Goal: Task Accomplishment & Management: Use online tool/utility

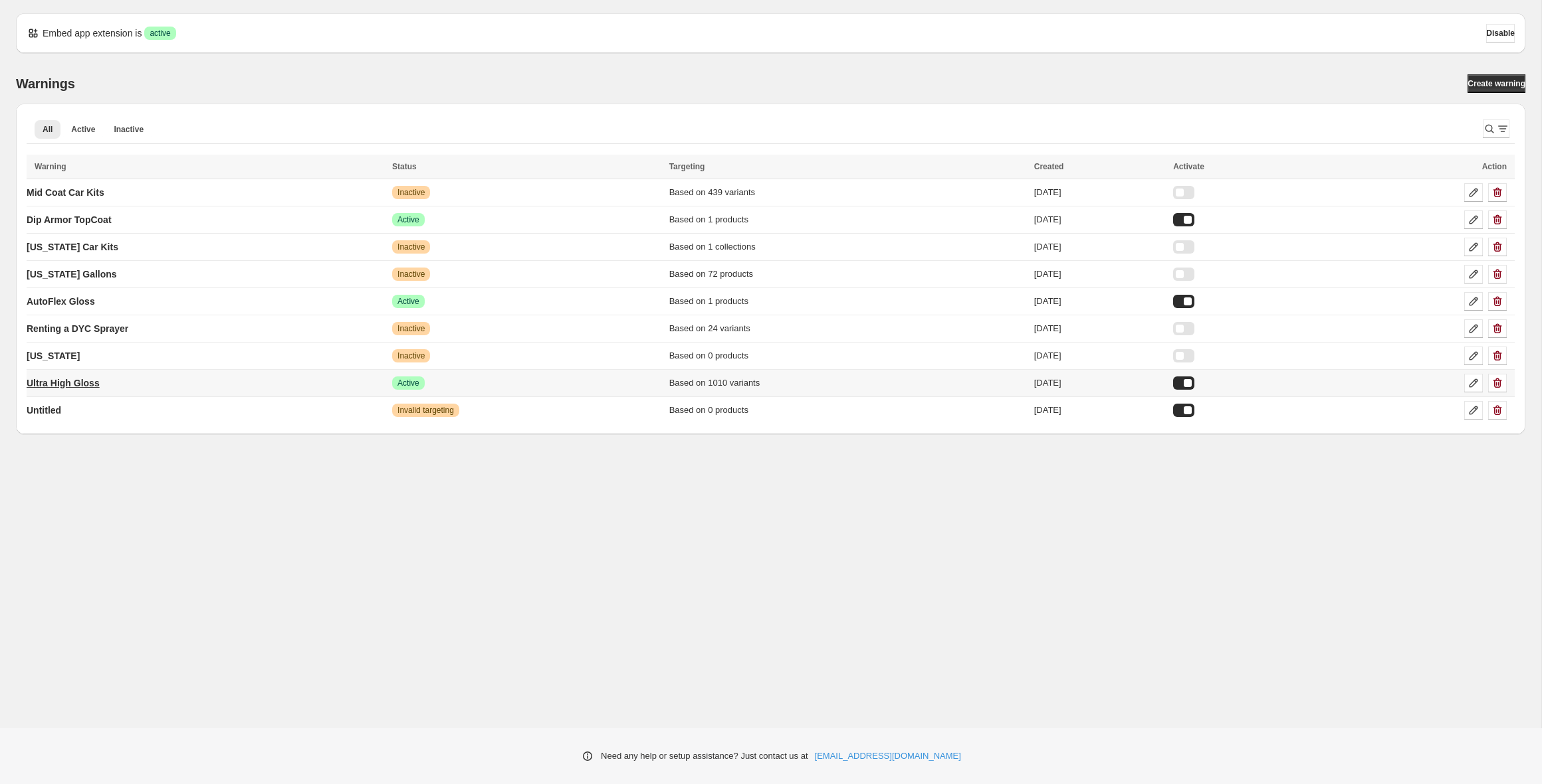
click at [96, 391] on link "Ultra High Gloss" at bounding box center [63, 383] width 73 height 21
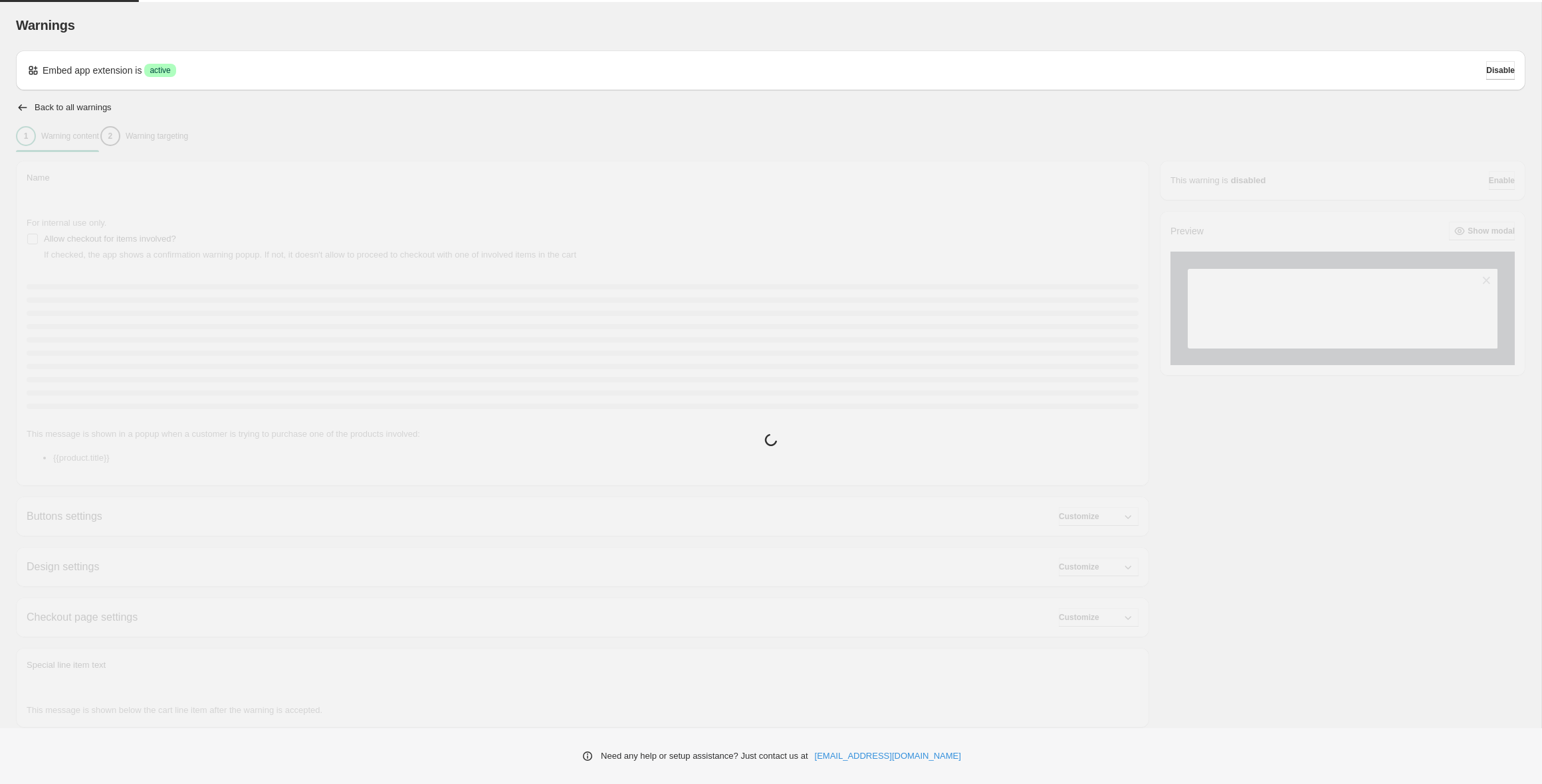
type input "**********"
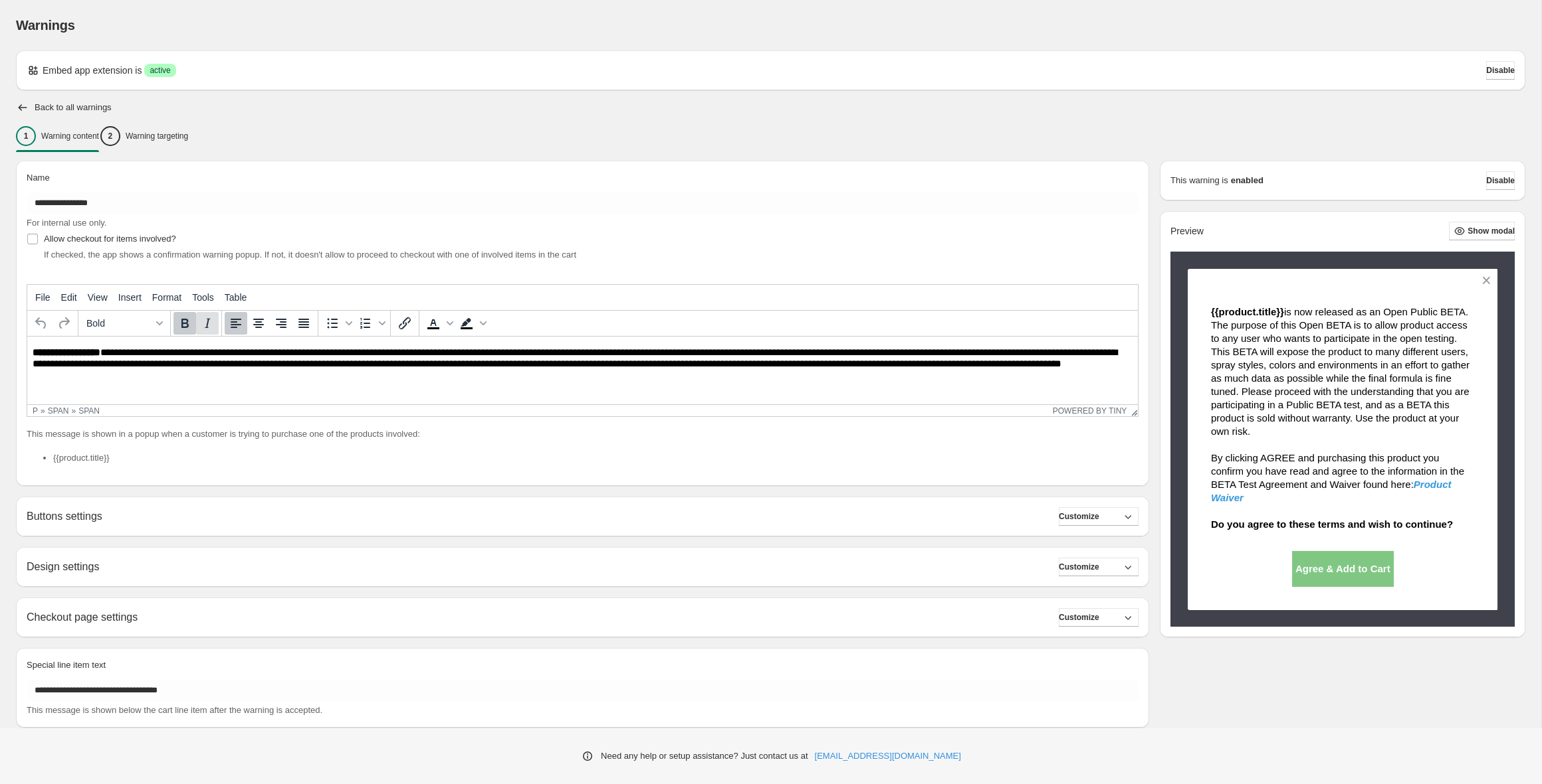
scroll to position [29, 0]
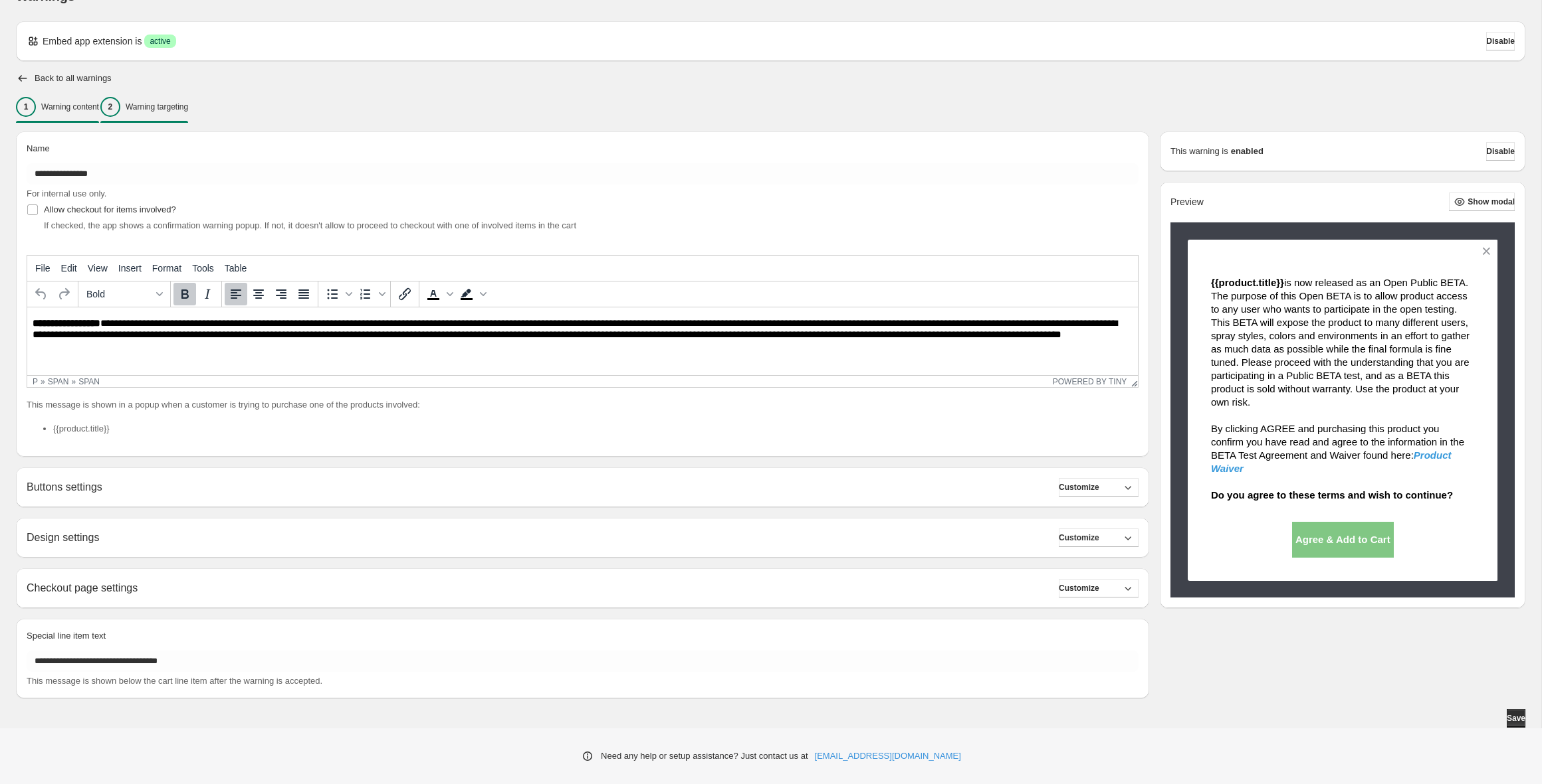
click at [151, 107] on div "2 Warning targeting" at bounding box center [144, 106] width 88 height 20
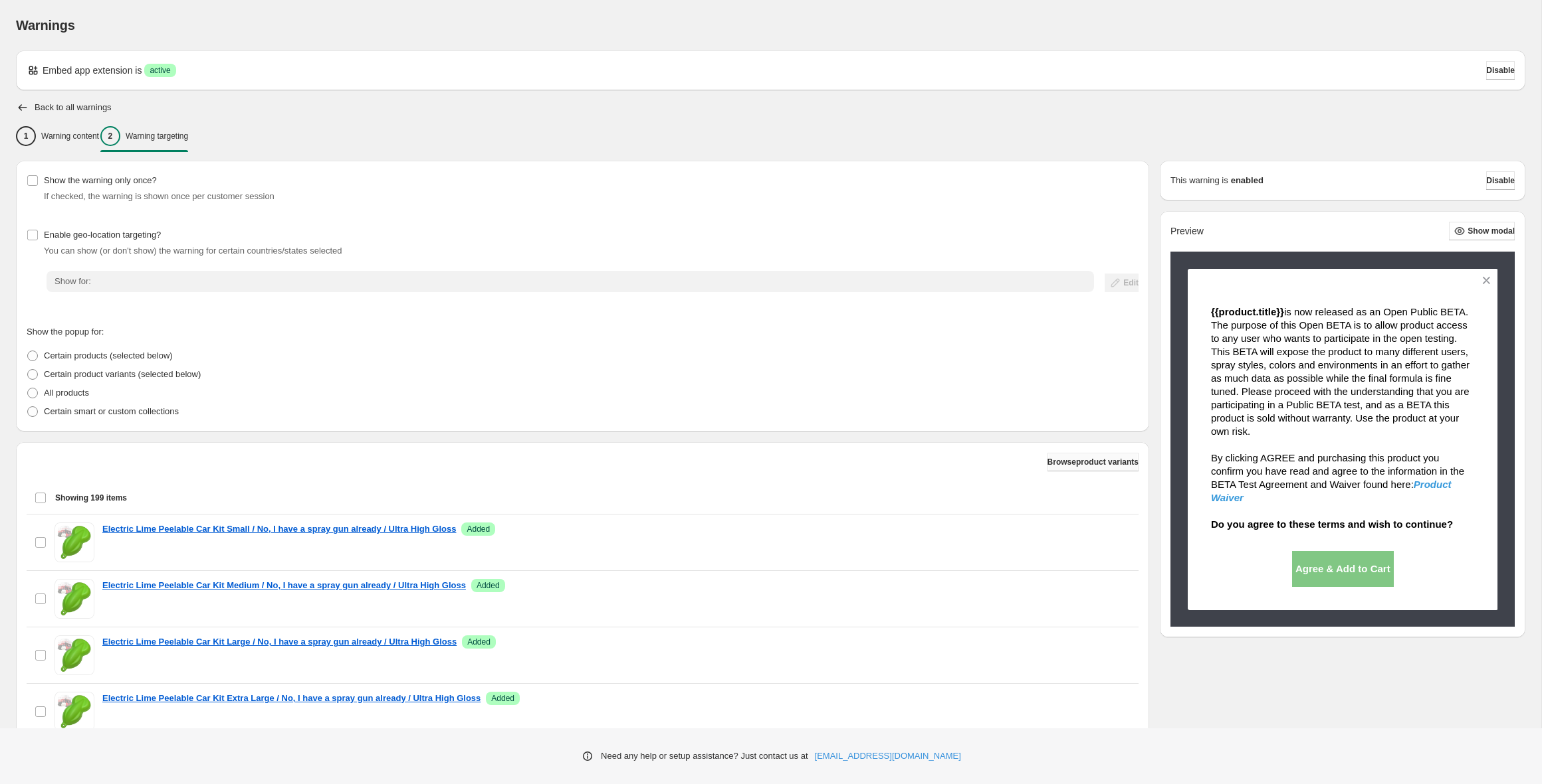
click at [1053, 465] on span "Browse product variants" at bounding box center [1092, 461] width 91 height 10
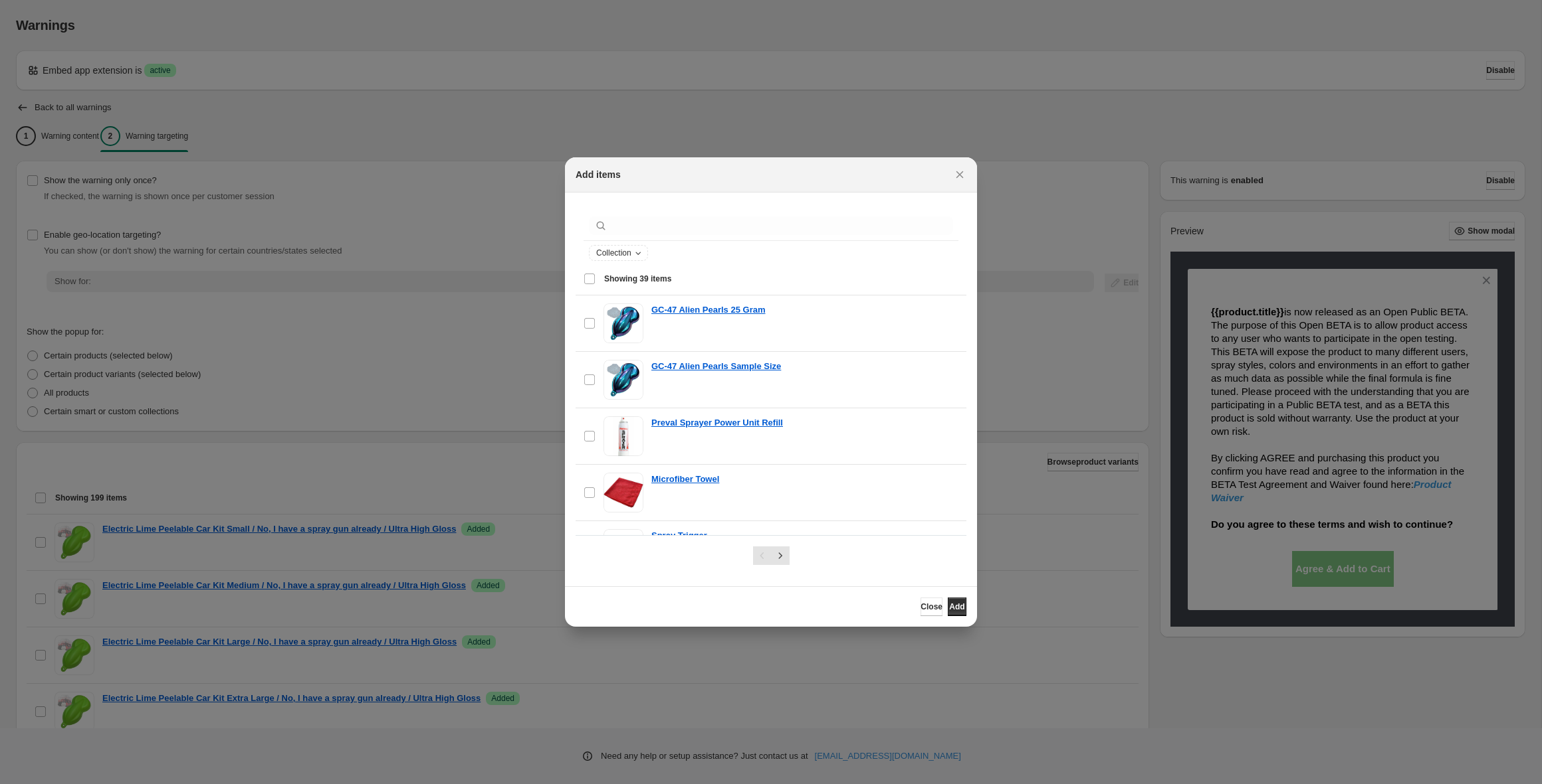
click at [693, 215] on div ":r1m:" at bounding box center [771, 225] width 375 height 29
click at [693, 219] on input ":r1m:" at bounding box center [781, 225] width 343 height 18
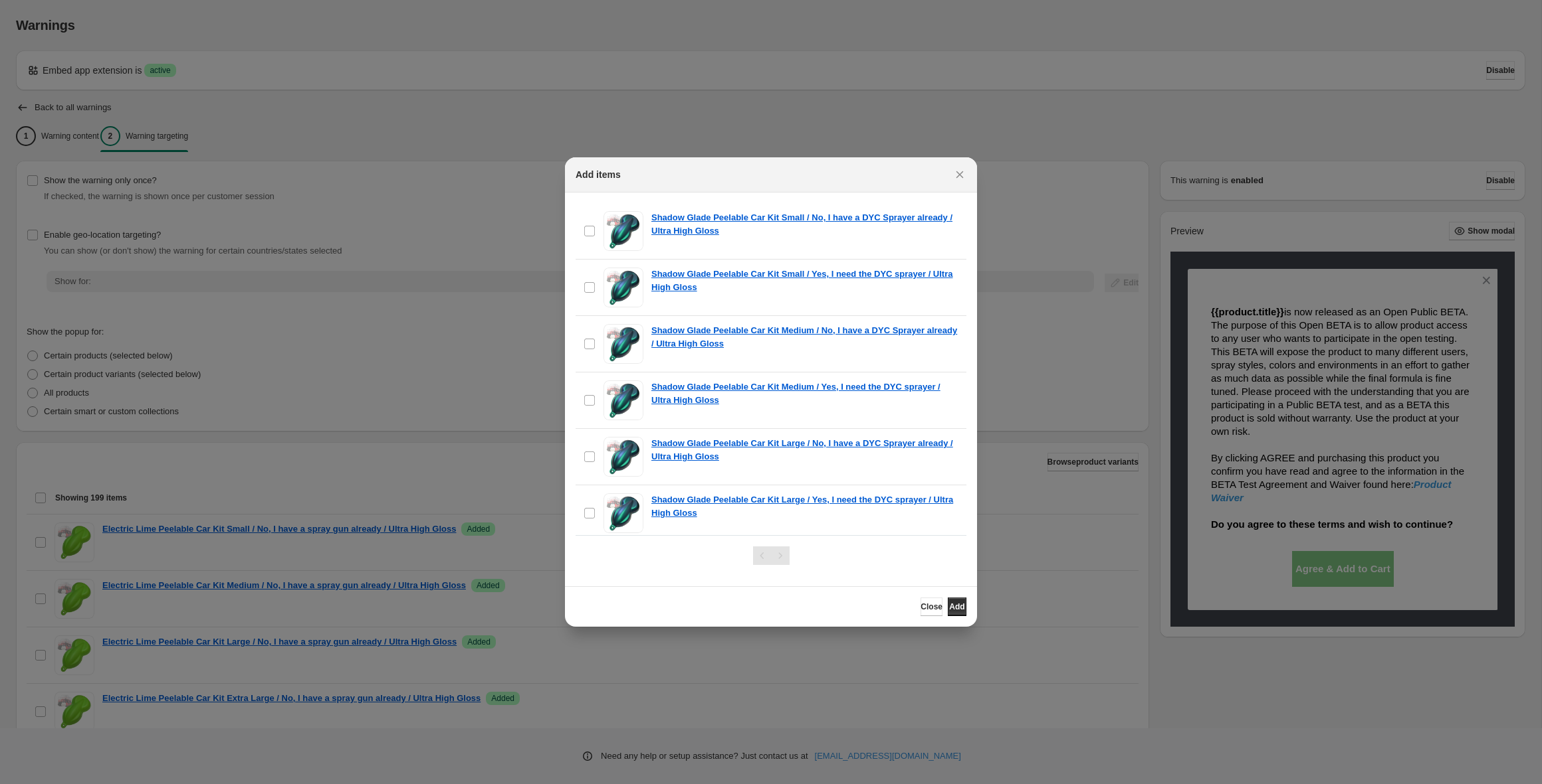
scroll to position [714, 0]
click at [583, 224] on label "checkbox" at bounding box center [589, 231] width 28 height 55
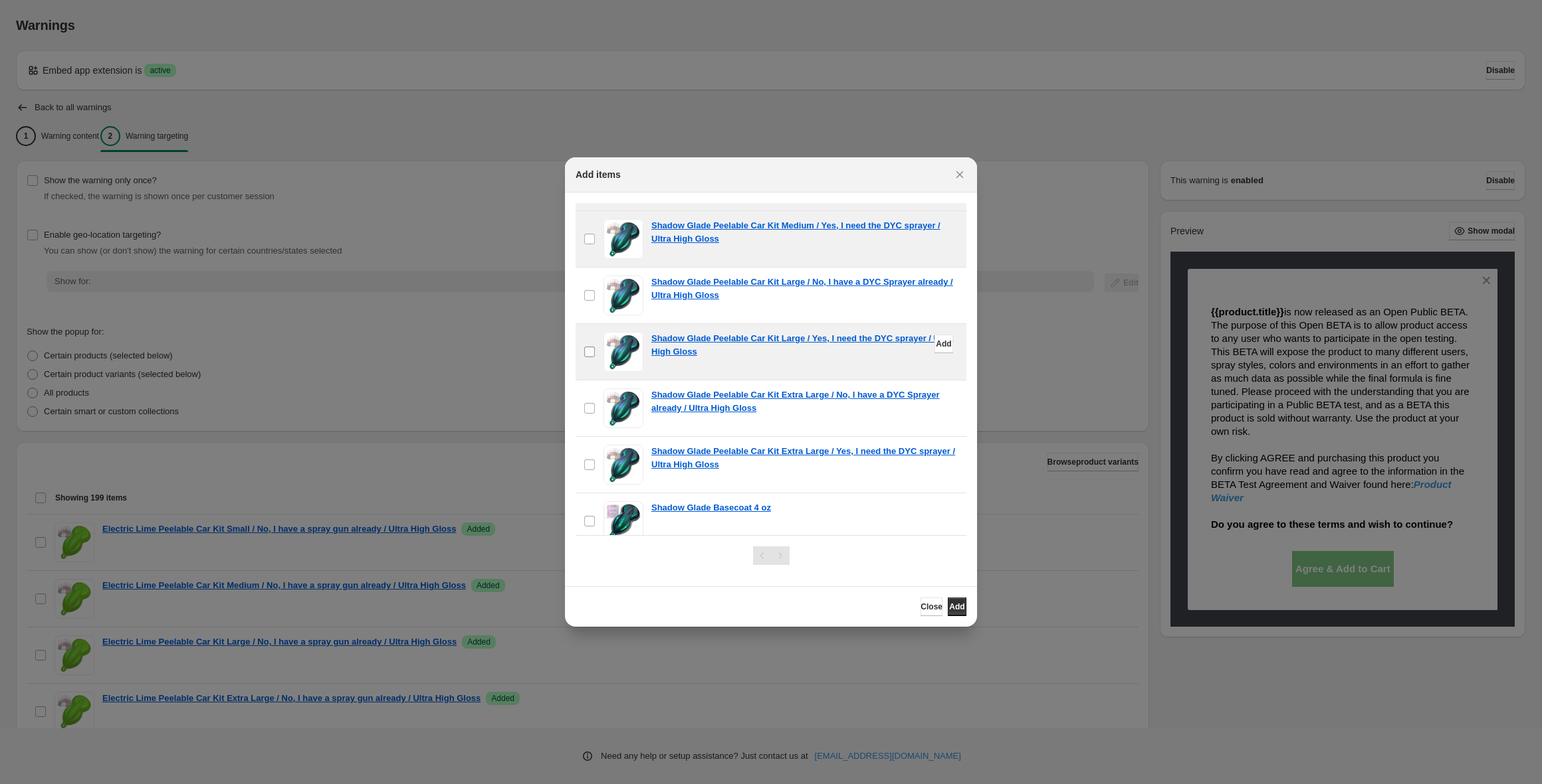
scroll to position [889, 0]
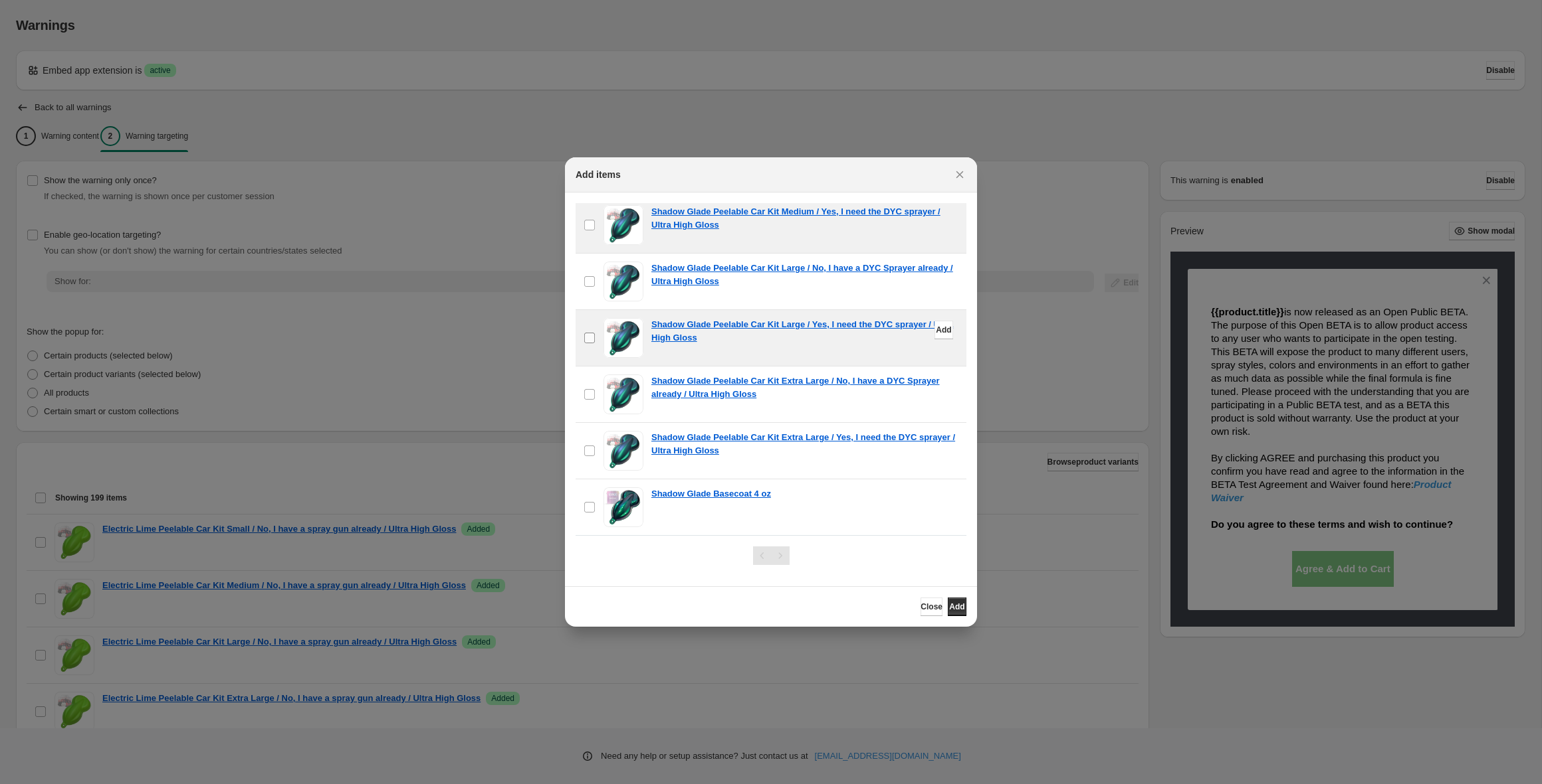
click at [593, 330] on label "checkbox" at bounding box center [589, 338] width 28 height 55
click at [589, 289] on label "checkbox" at bounding box center [589, 281] width 28 height 55
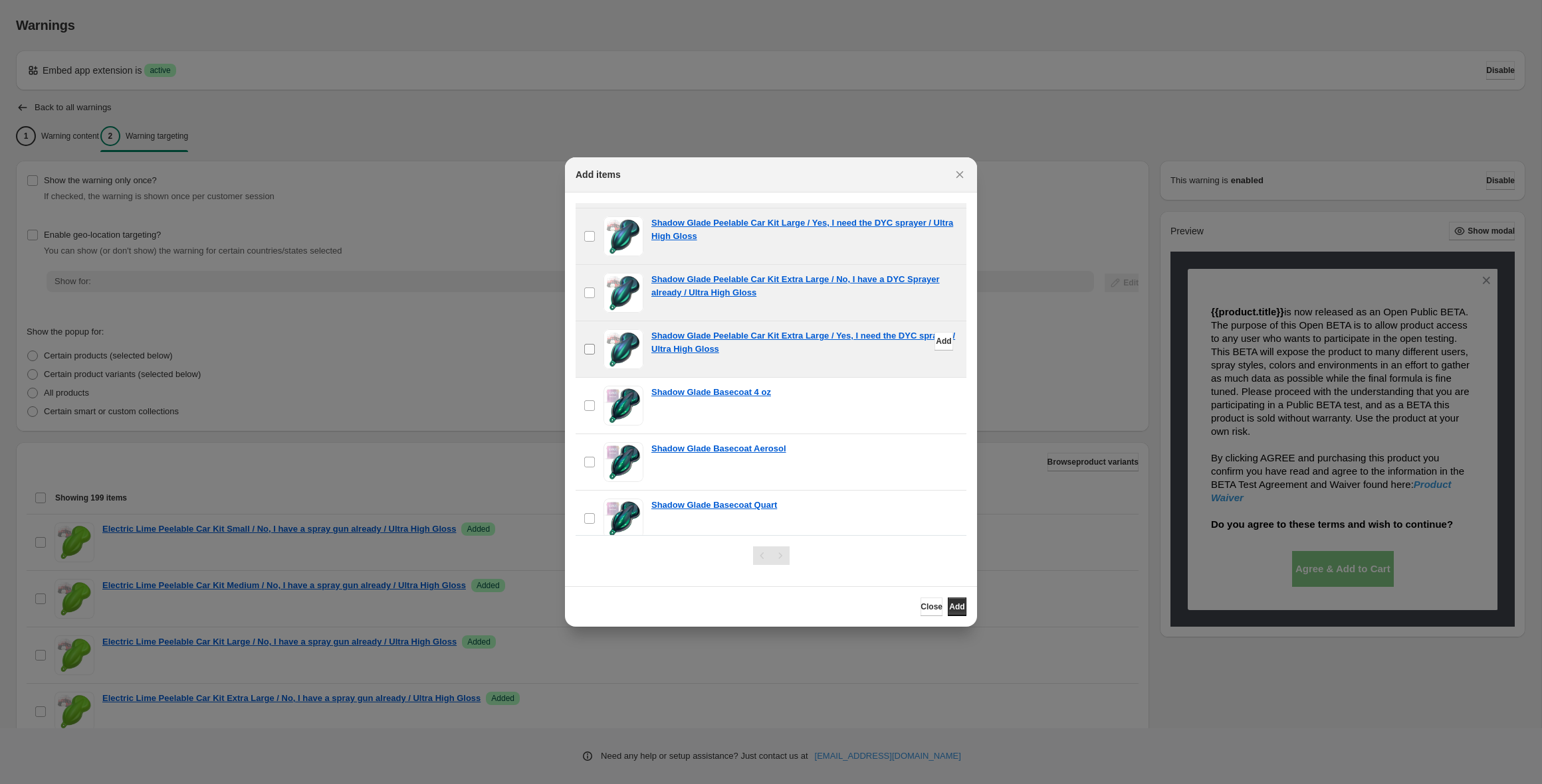
scroll to position [992, 0]
click at [587, 342] on span ":r1m:" at bounding box center [589, 347] width 12 height 12
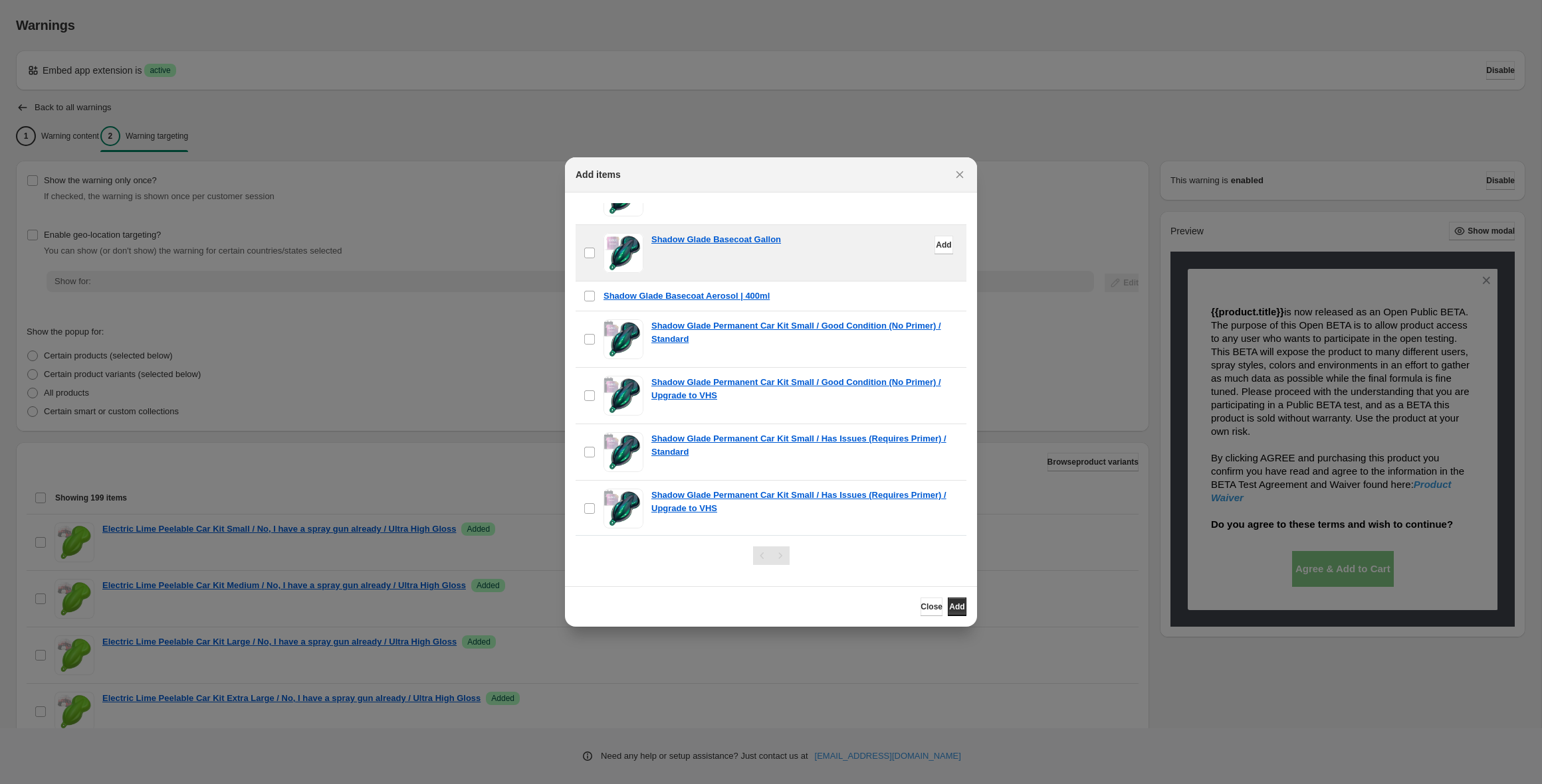
scroll to position [1314, 0]
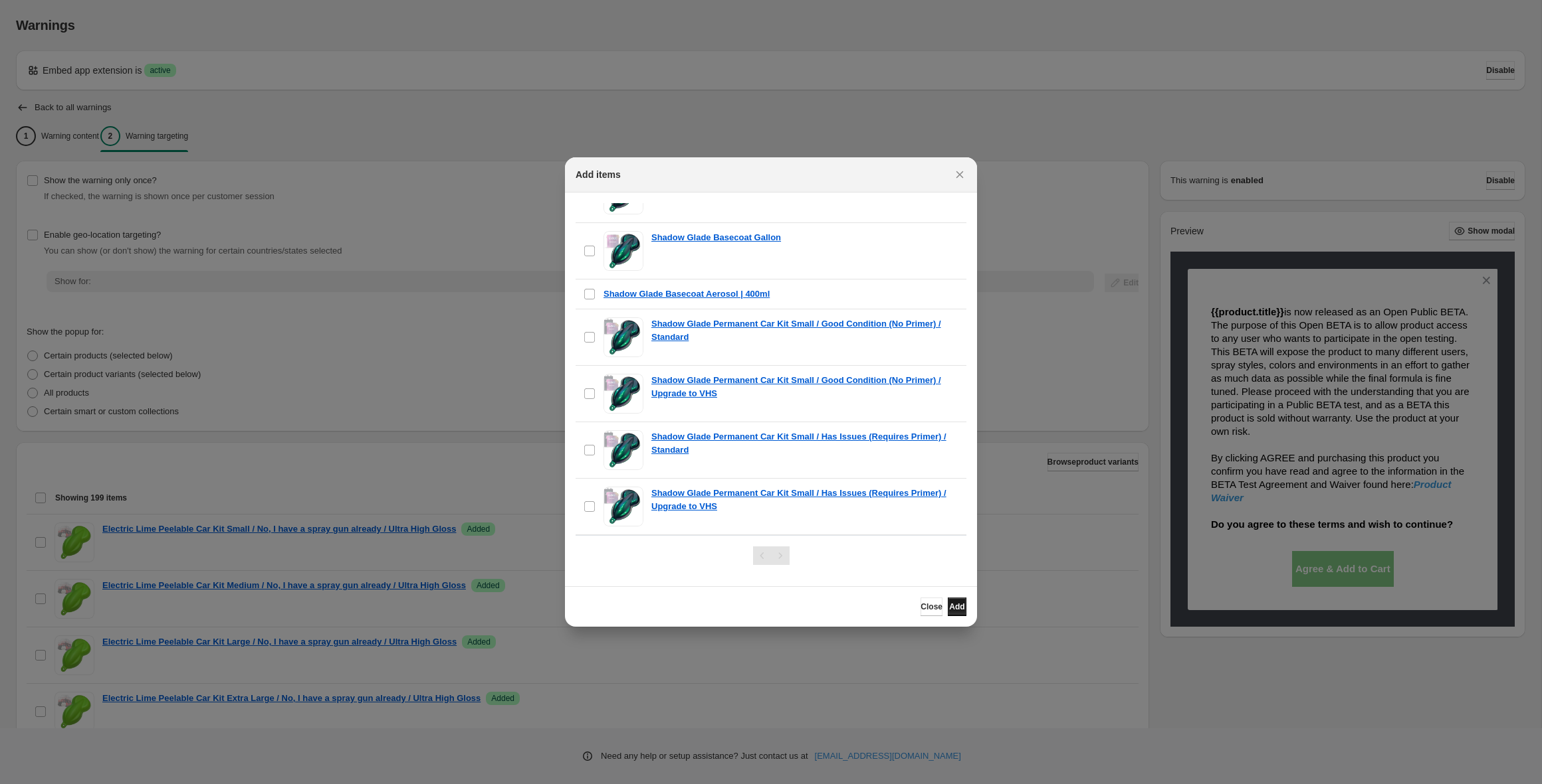
click at [954, 604] on span "Add" at bounding box center [956, 606] width 15 height 10
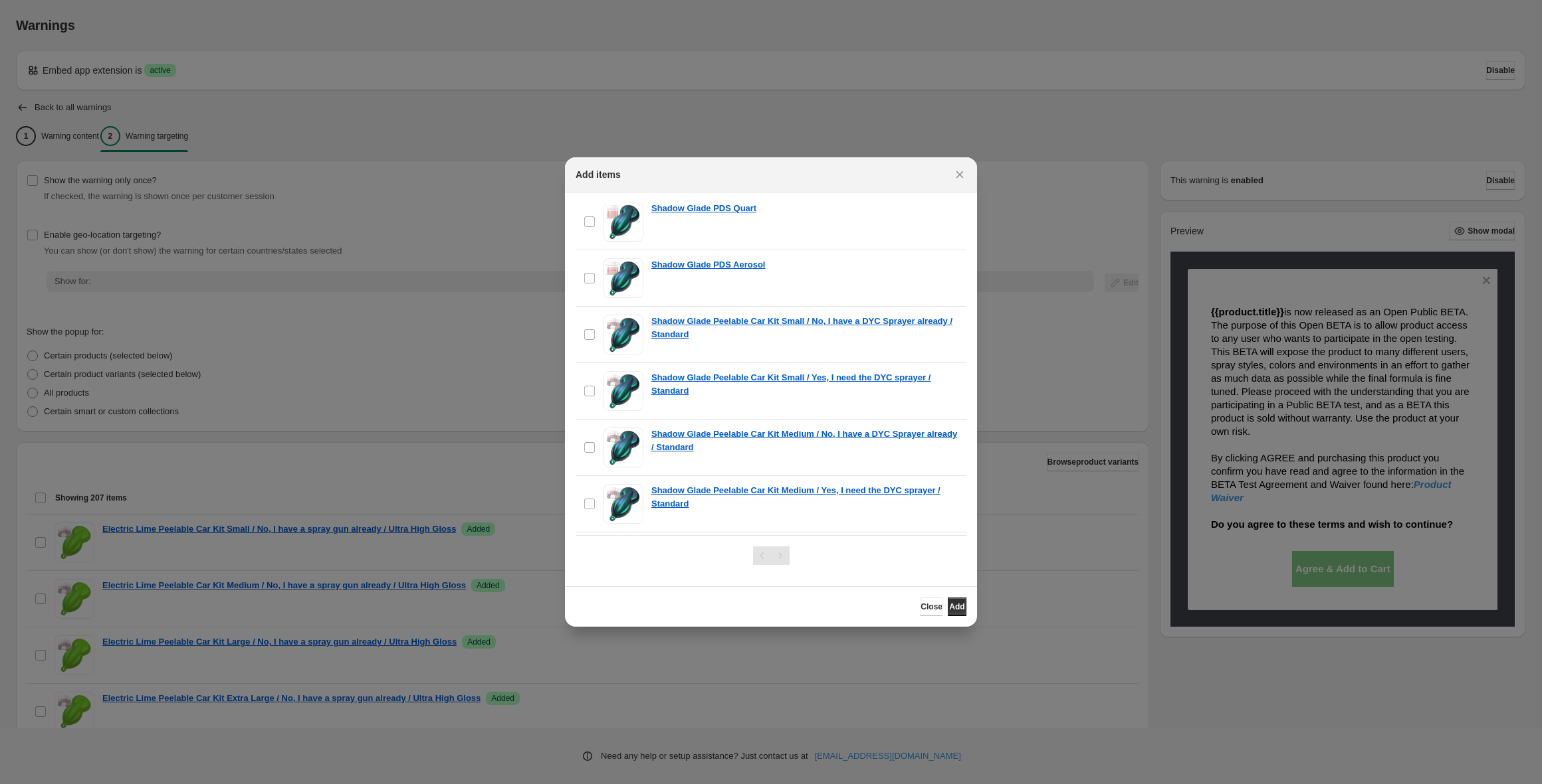
scroll to position [0, 0]
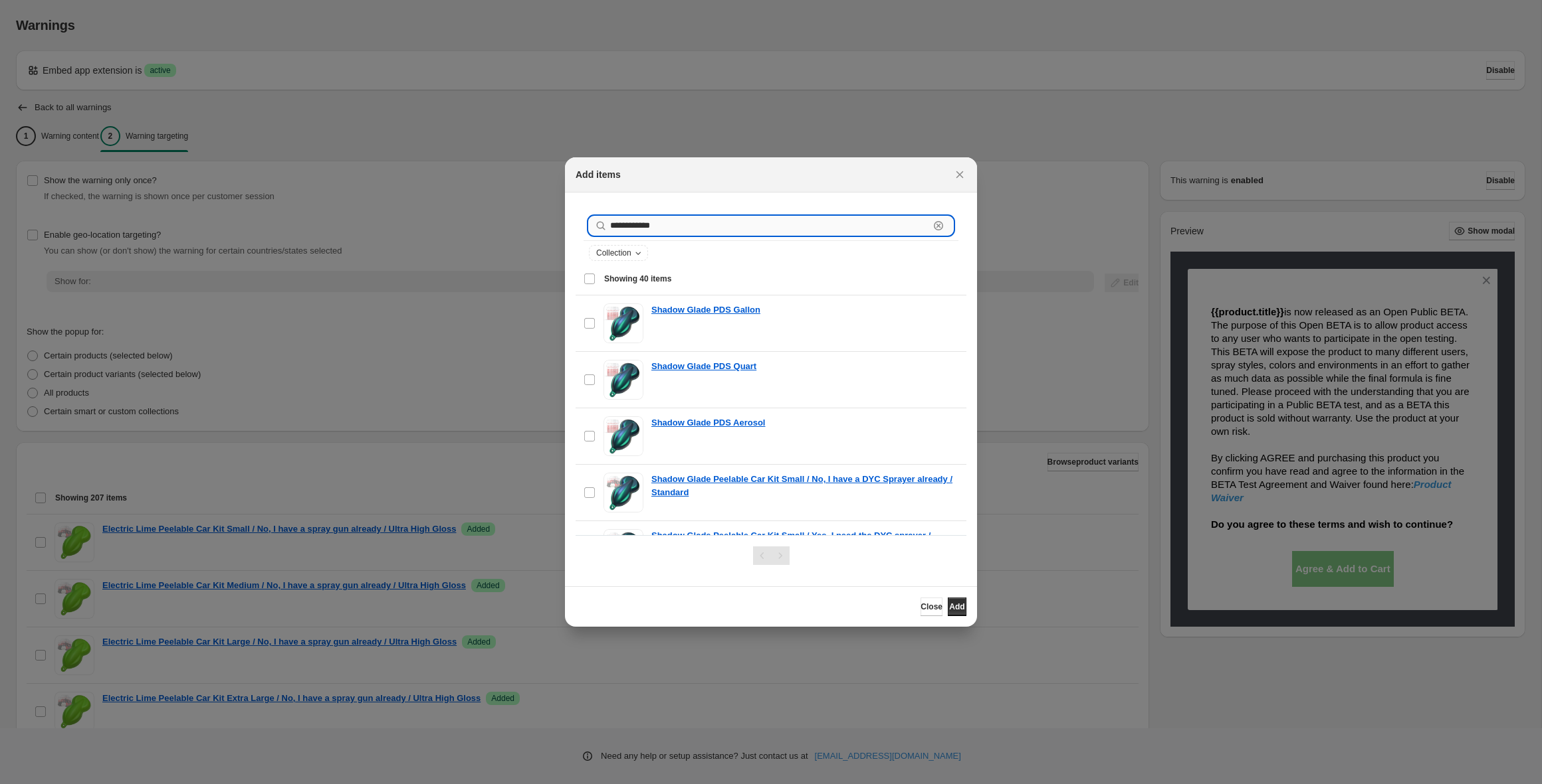
click at [653, 224] on input "**********" at bounding box center [769, 225] width 319 height 18
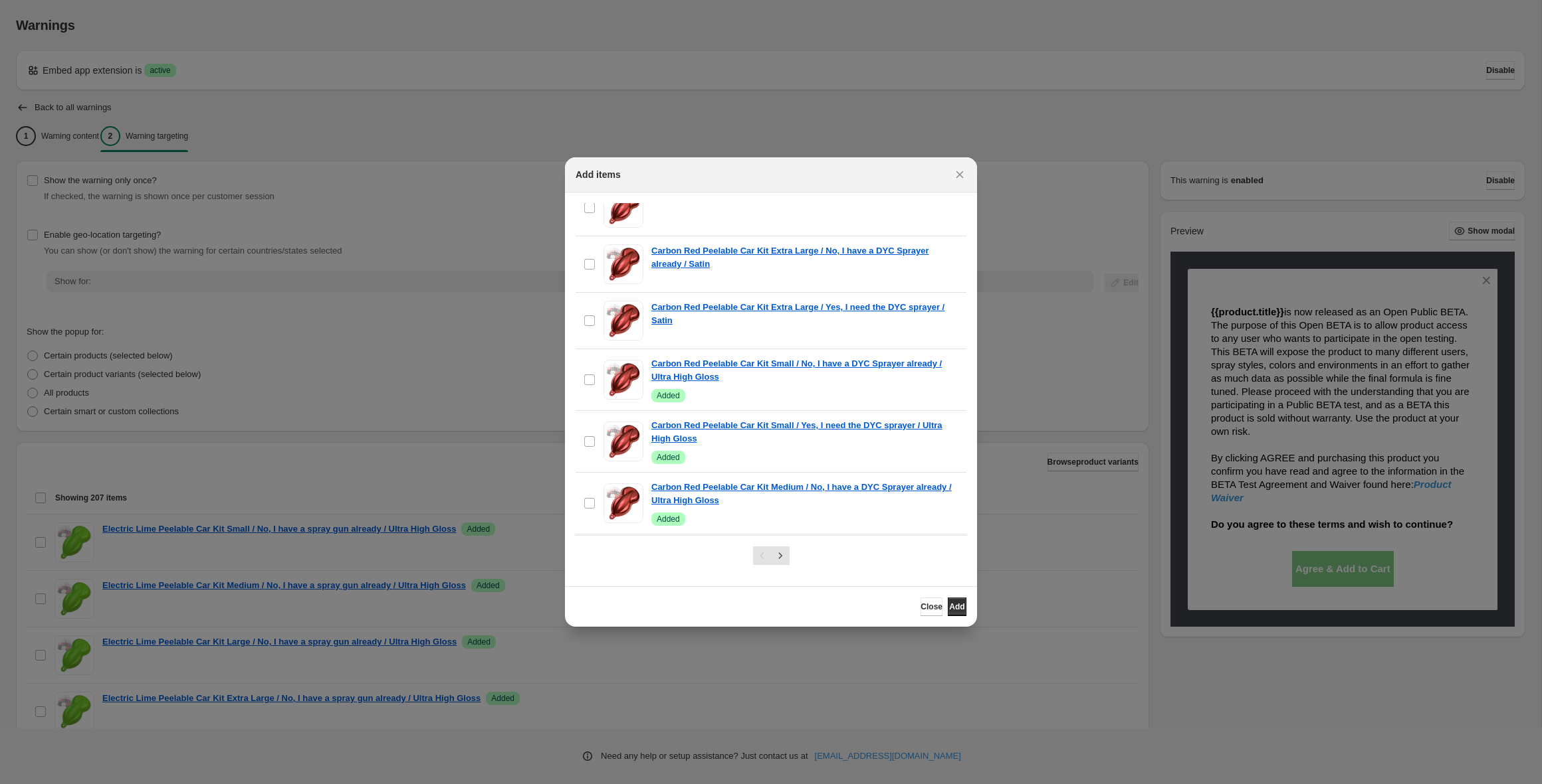
scroll to position [513, 0]
type input "**********"
click at [949, 605] on span "Add" at bounding box center [956, 606] width 15 height 10
click at [920, 604] on span "Close" at bounding box center [931, 606] width 22 height 10
